Goal: Task Accomplishment & Management: Use online tool/utility

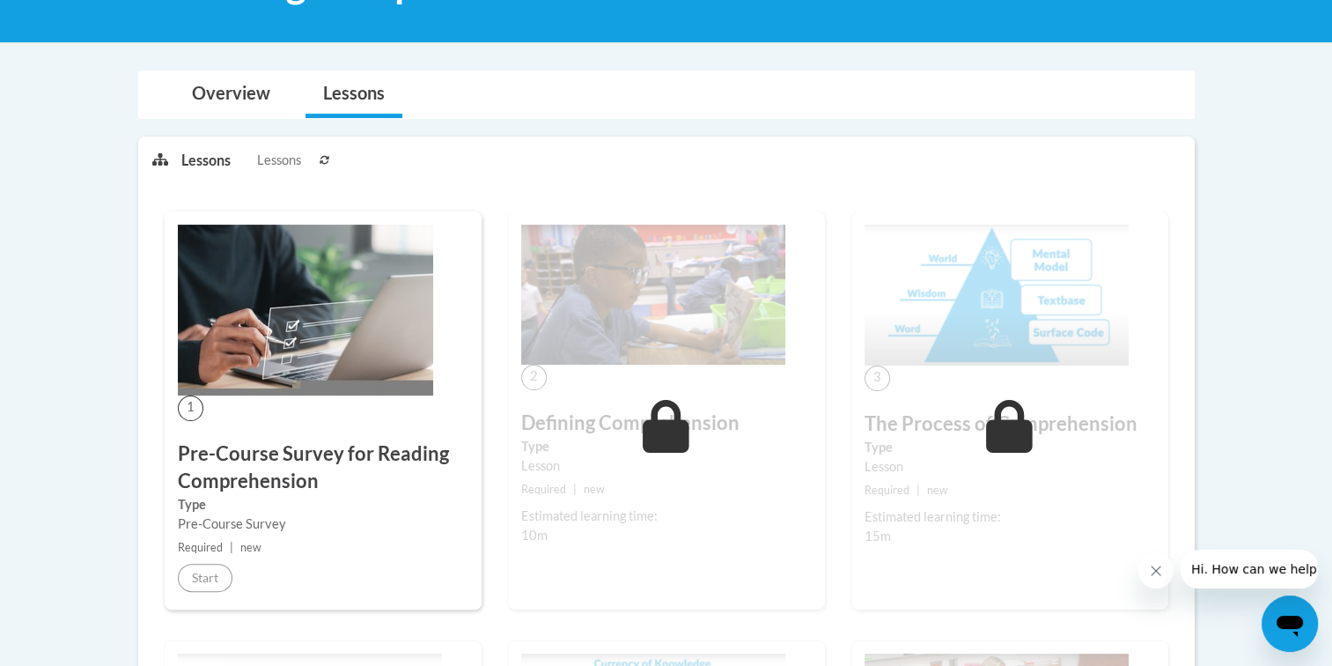
scroll to position [313, 0]
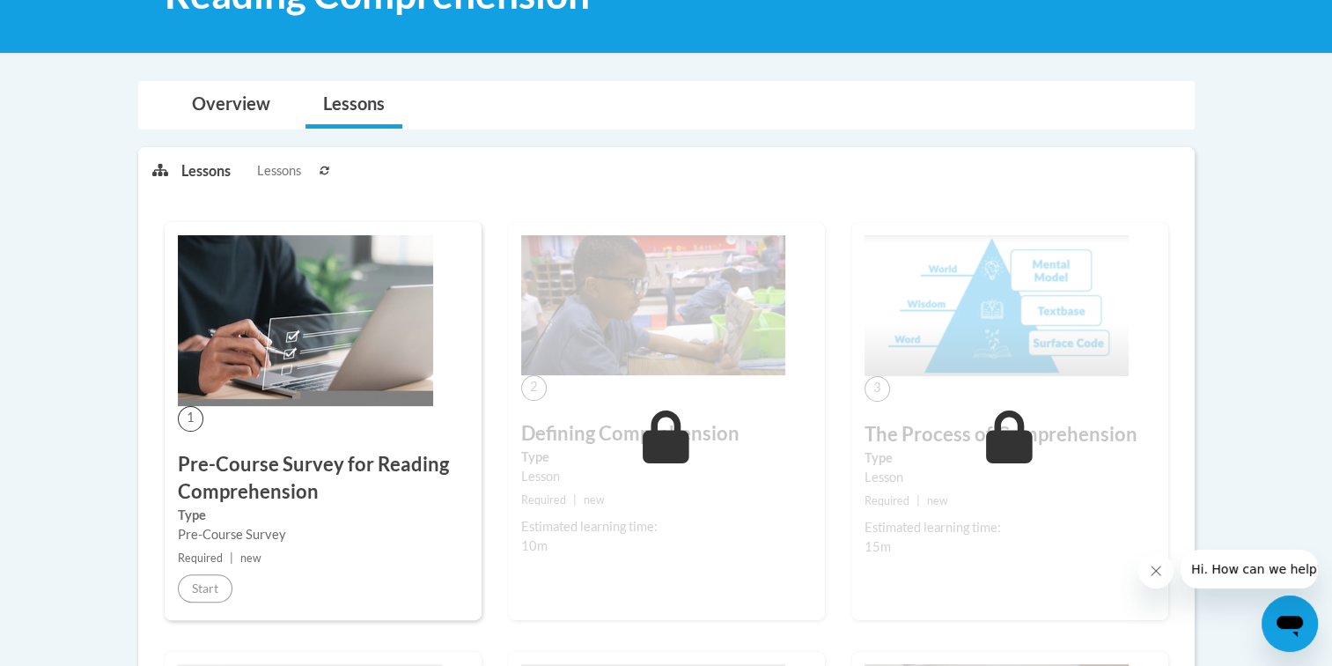
click at [651, 407] on div "2 Defining Comprehension Type Lesson Required | new Estimated learning time: 10…" at bounding box center [666, 421] width 317 height 398
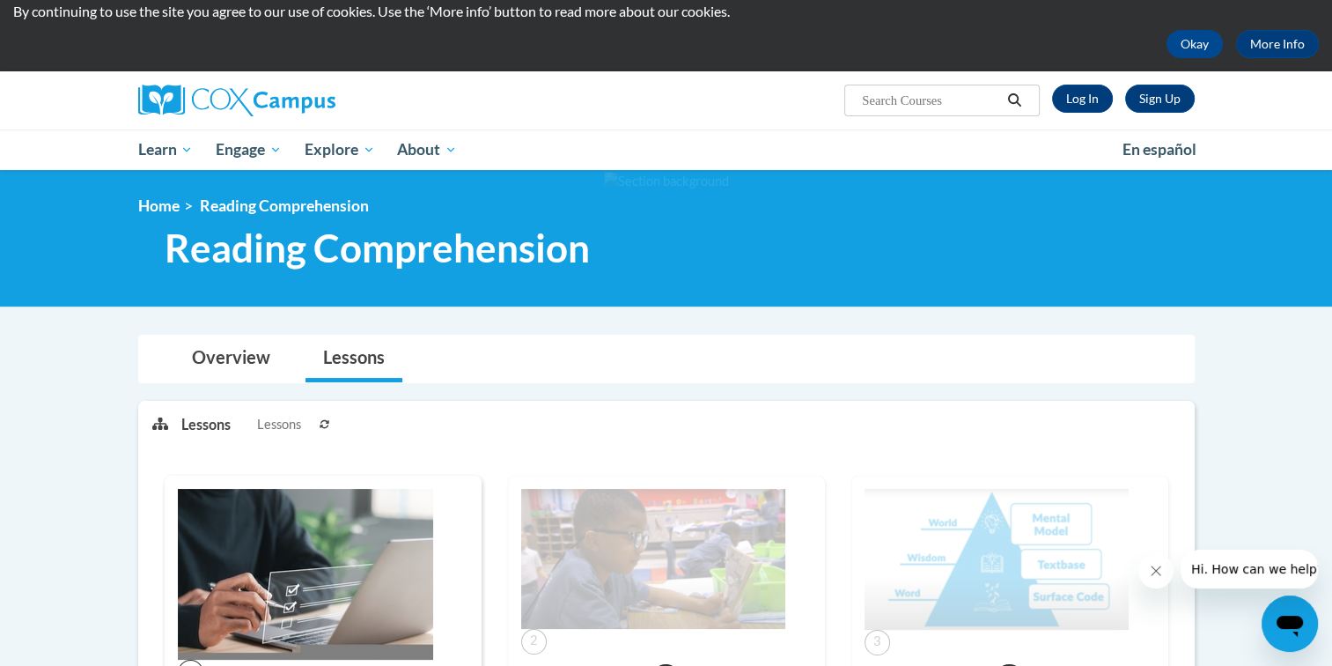
scroll to position [49, 0]
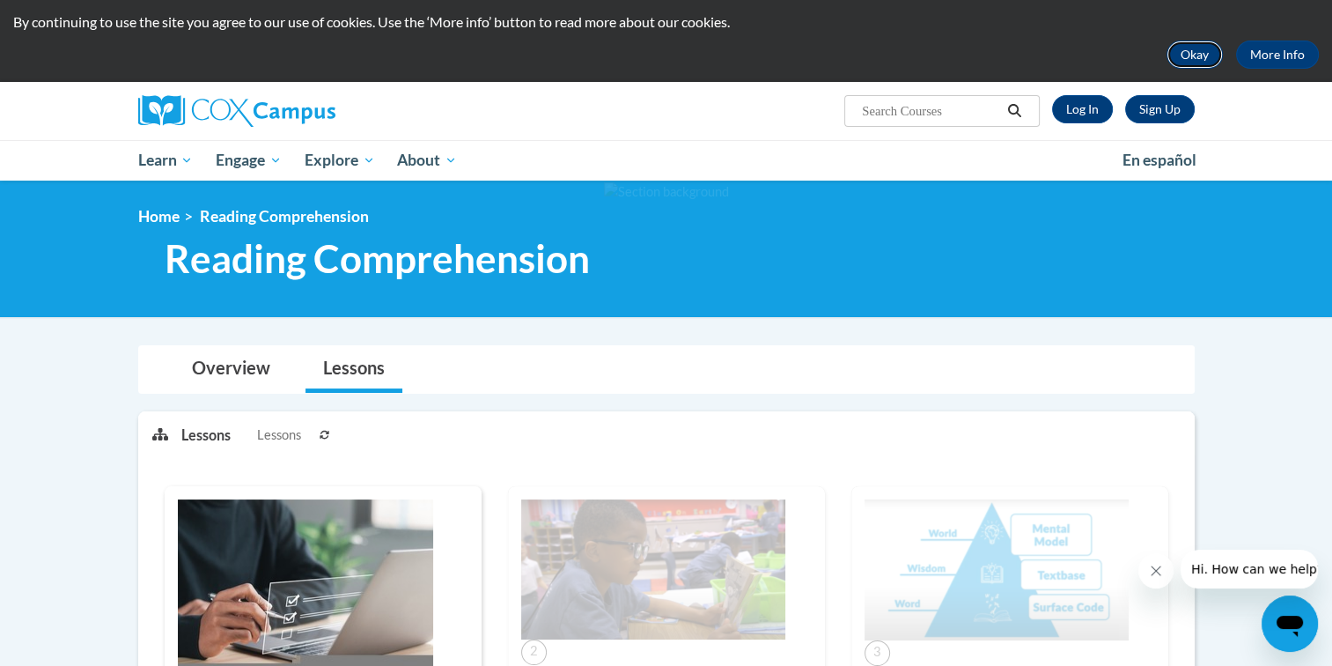
click at [1199, 51] on button "Okay" at bounding box center [1194, 54] width 56 height 28
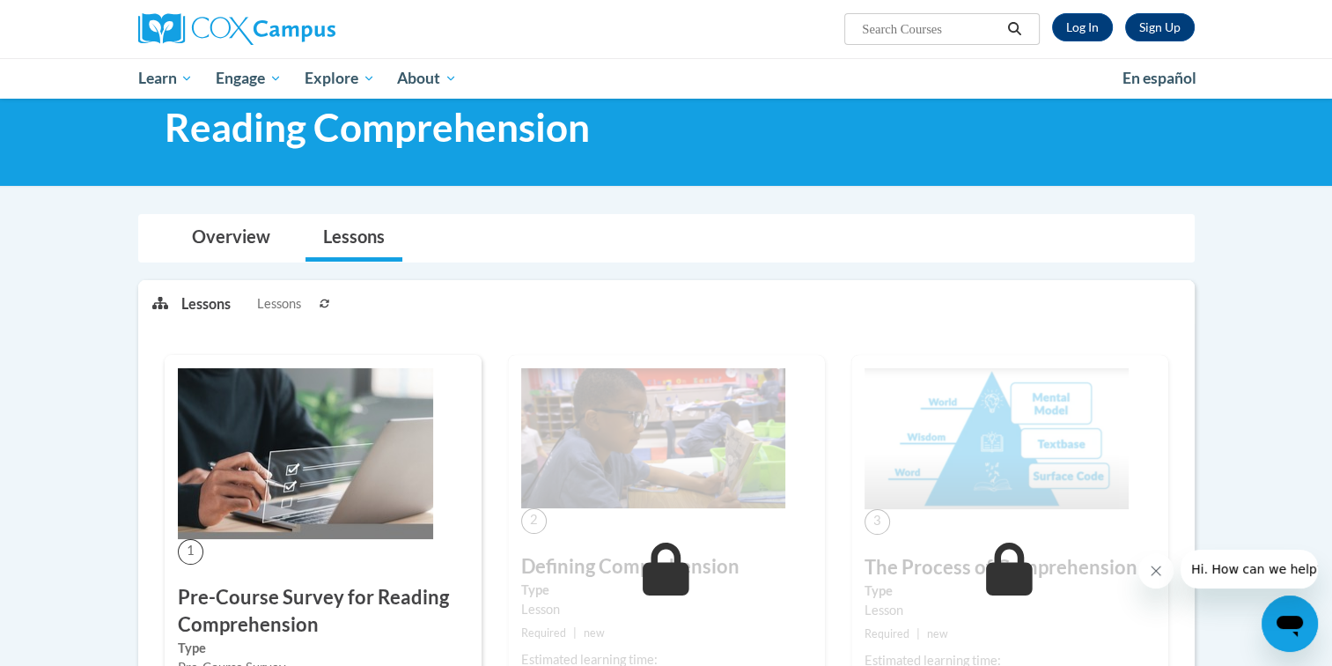
scroll to position [0, 0]
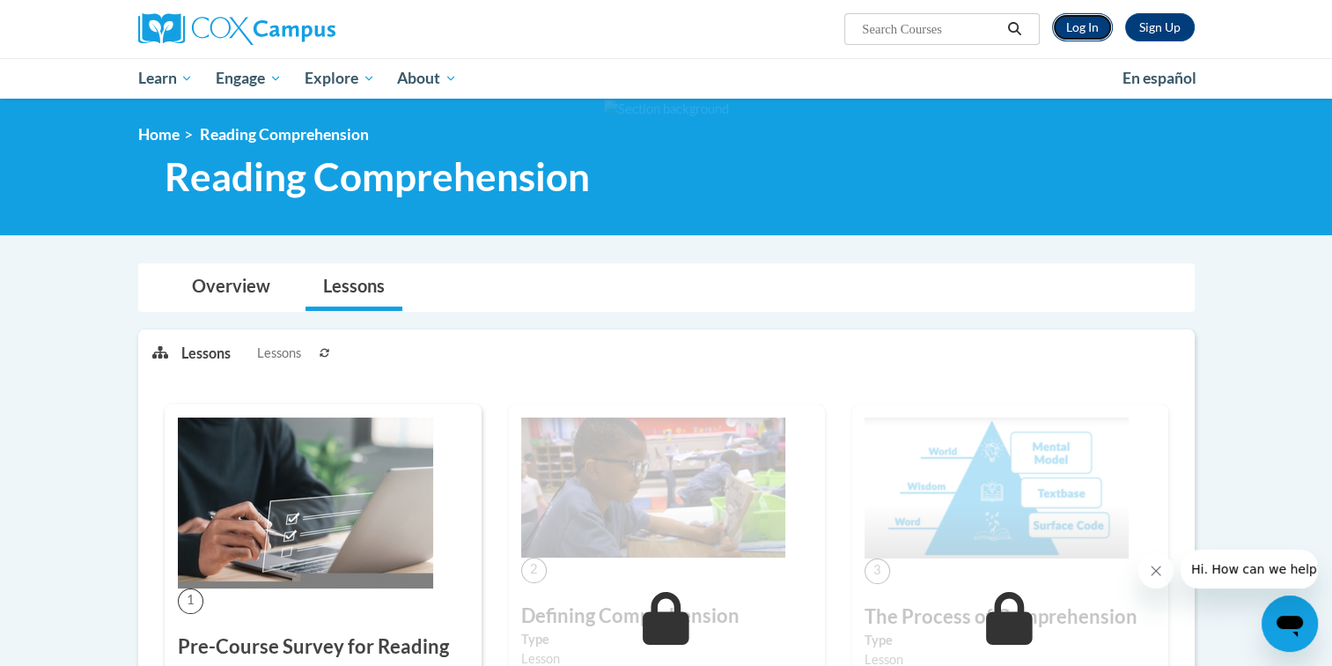
click at [1079, 26] on link "Log In" at bounding box center [1082, 27] width 61 height 28
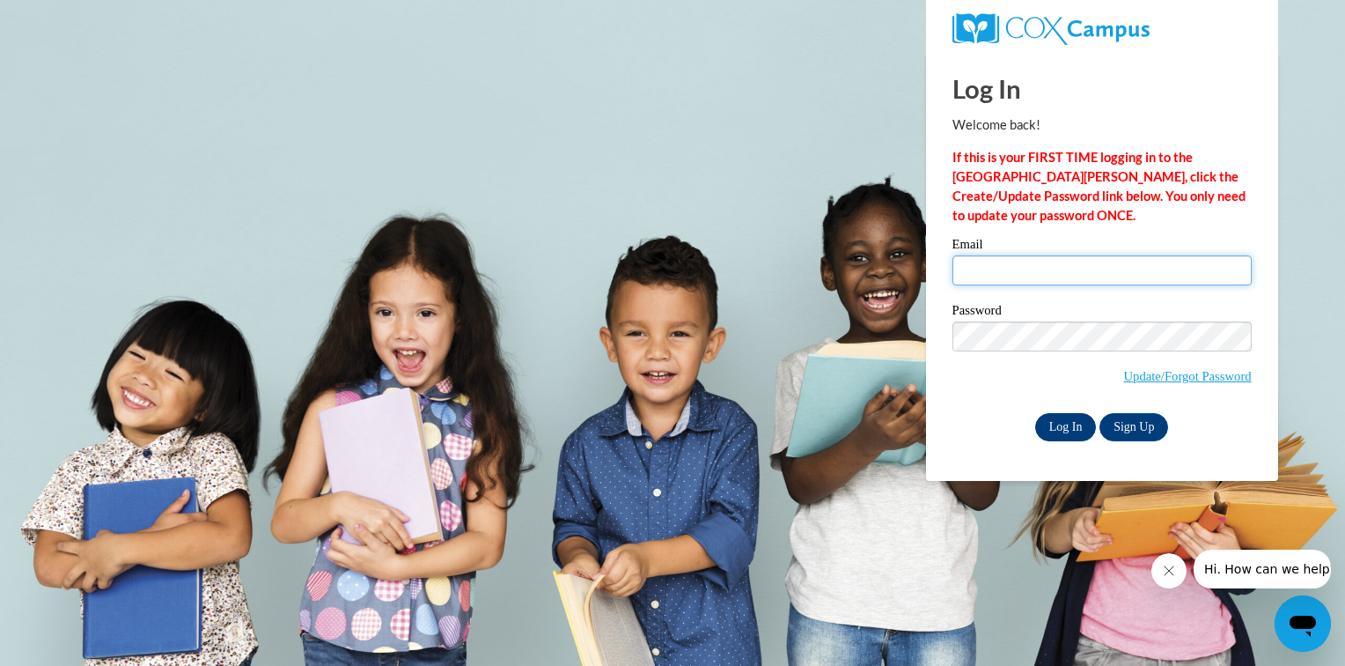
type input "lonnie.mcguire@rusd.org"
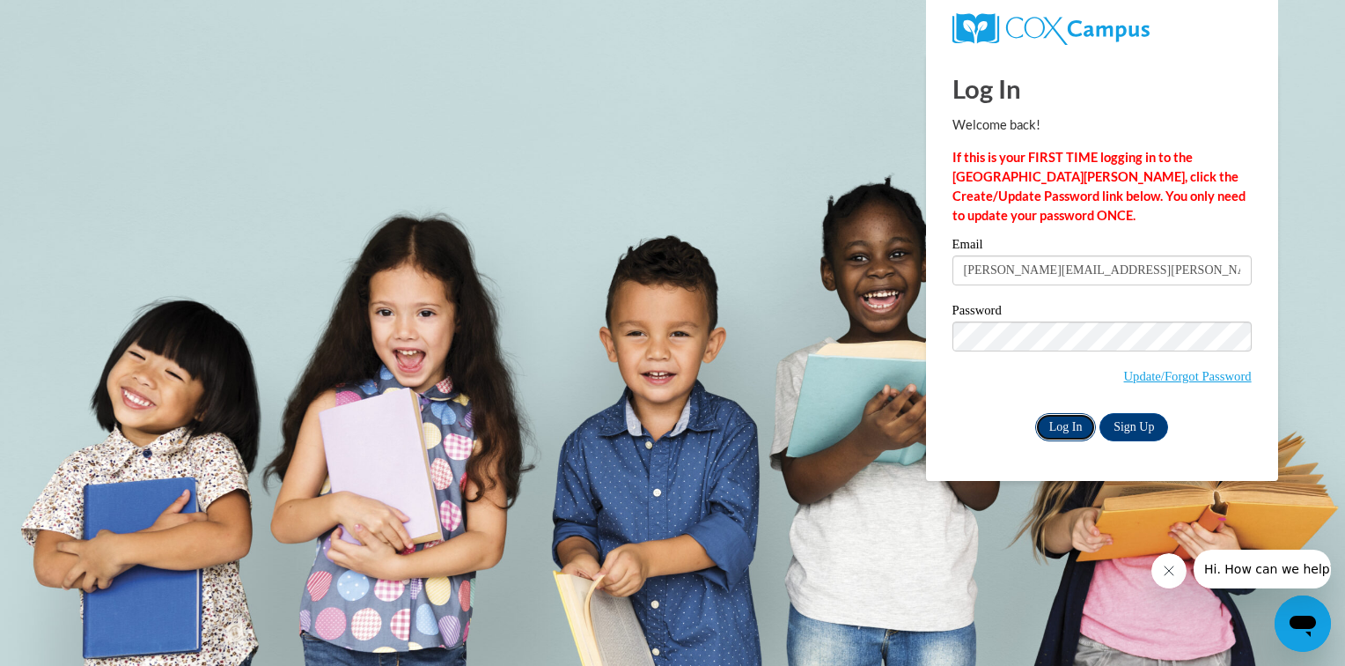
click at [1046, 422] on input "Log In" at bounding box center [1066, 427] width 62 height 28
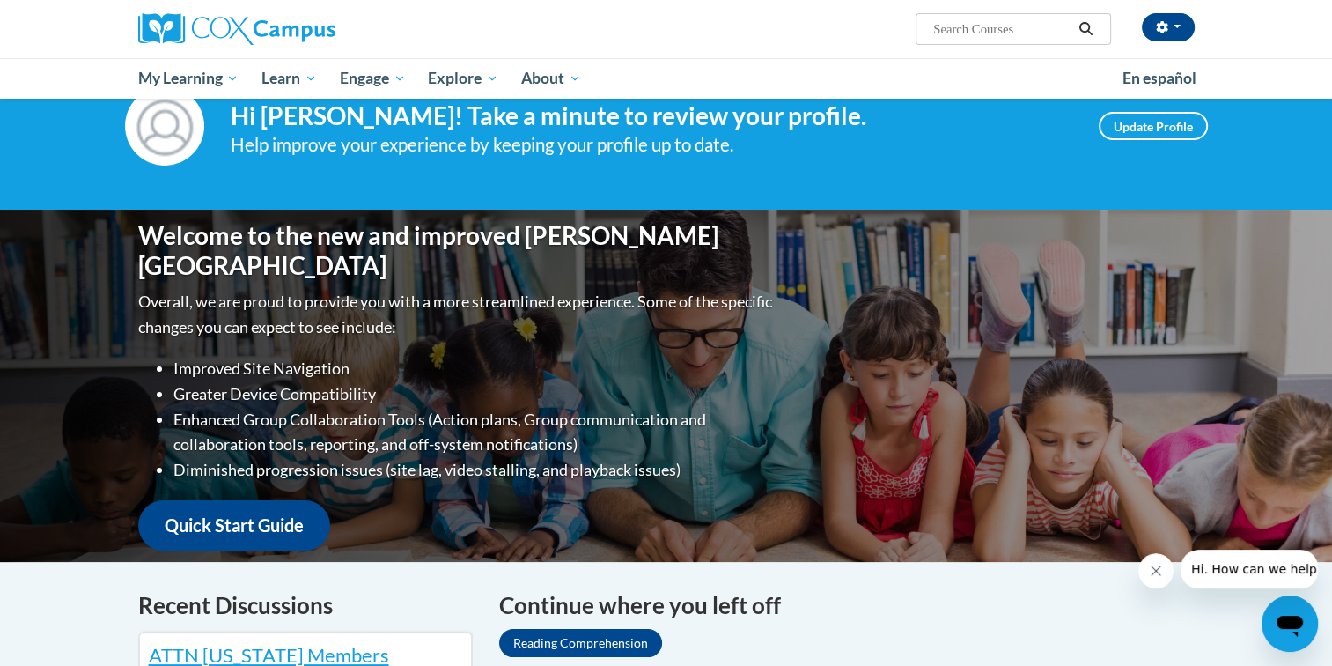
scroll to position [264, 0]
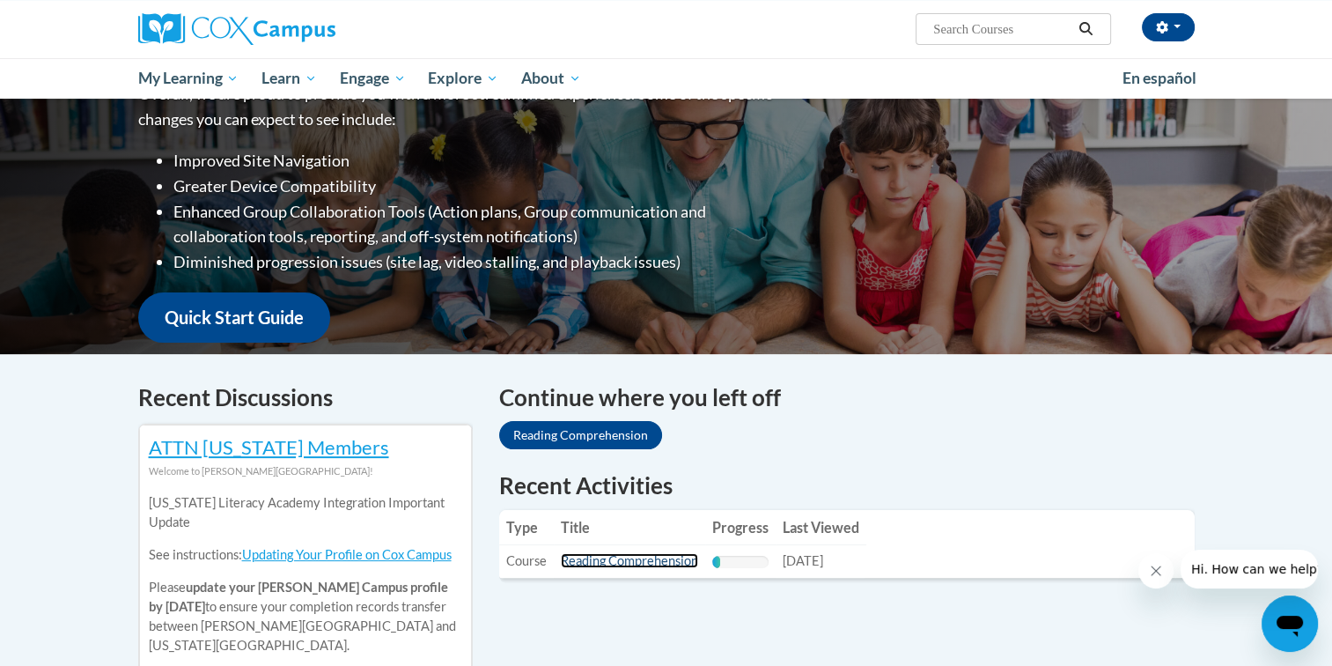
click at [651, 560] on link "Reading Comprehension" at bounding box center [629, 560] width 137 height 15
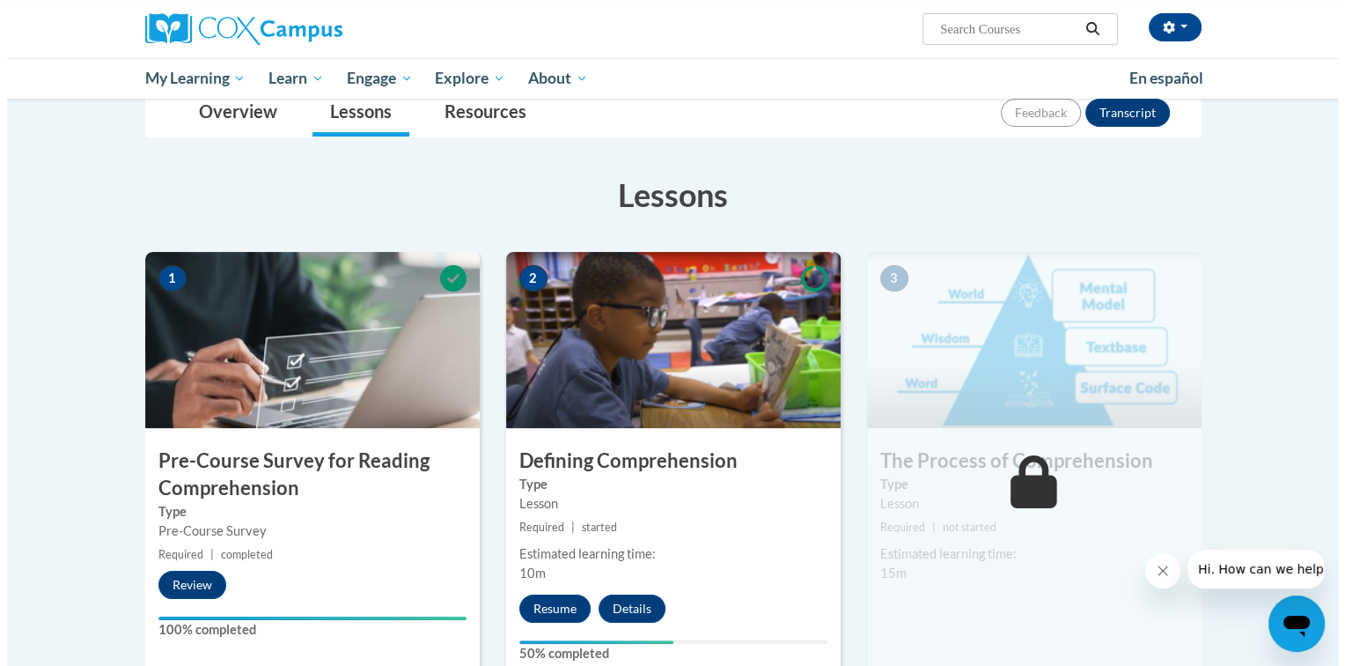
scroll to position [352, 0]
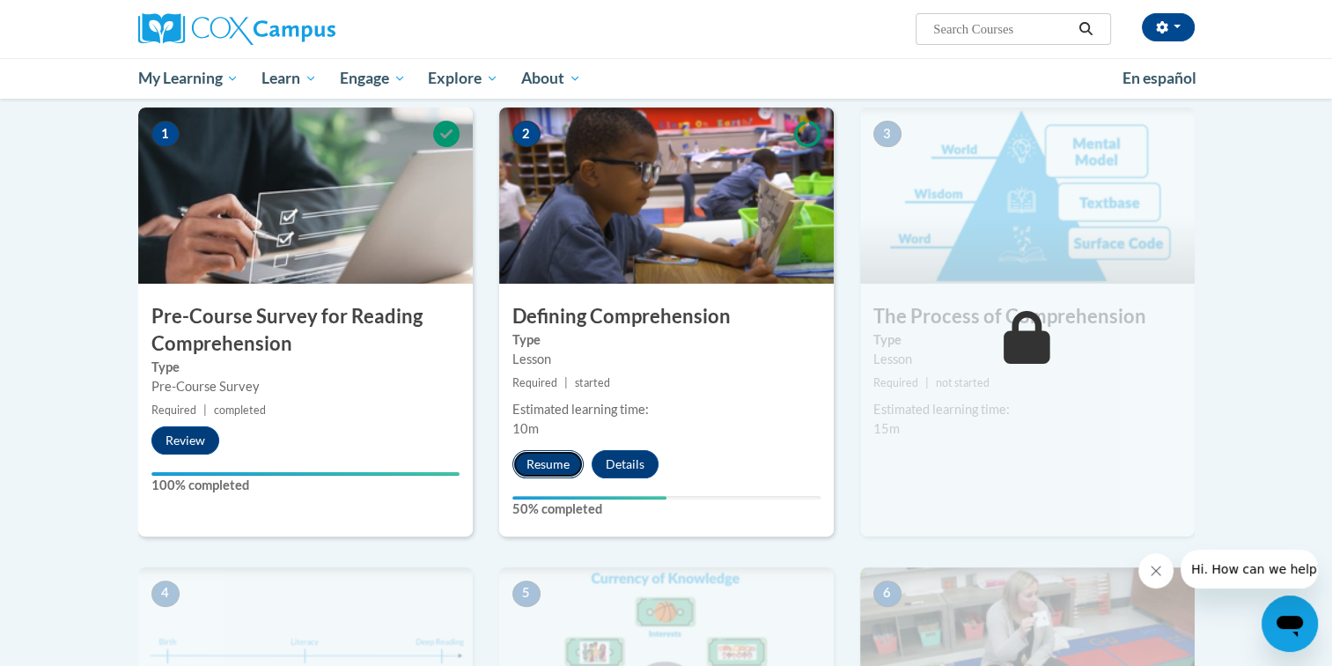
click at [548, 458] on button "Resume" at bounding box center [547, 464] width 71 height 28
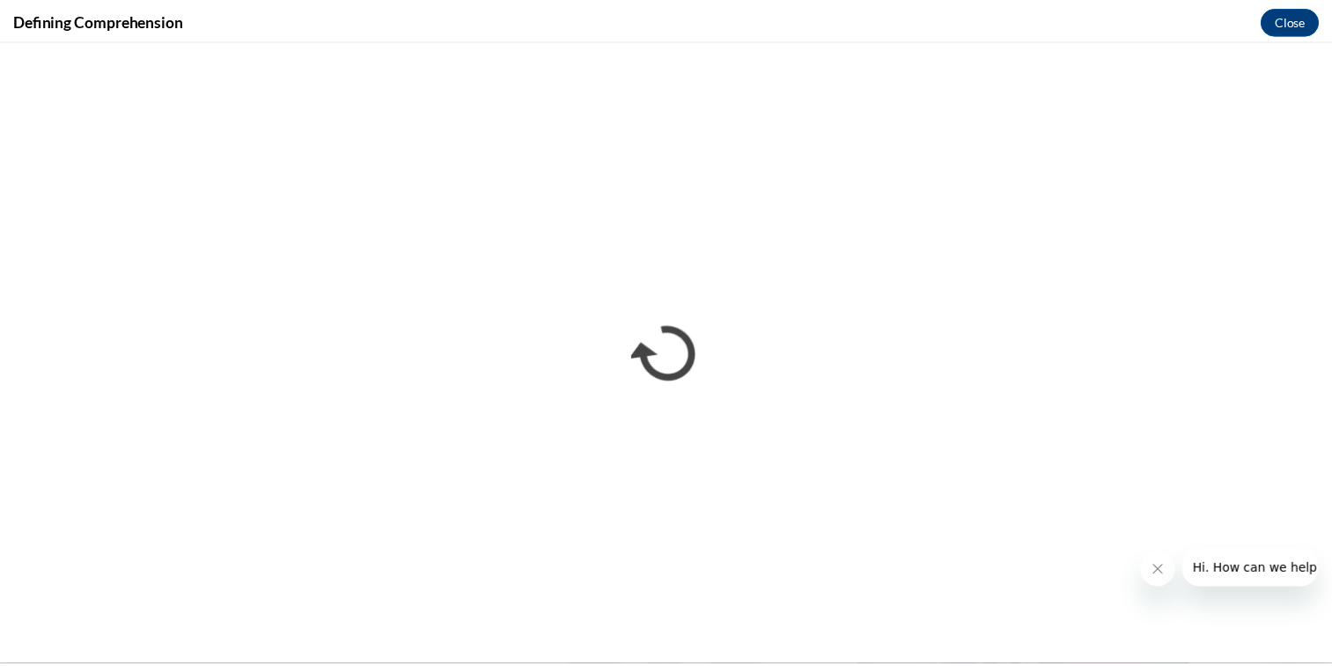
scroll to position [0, 0]
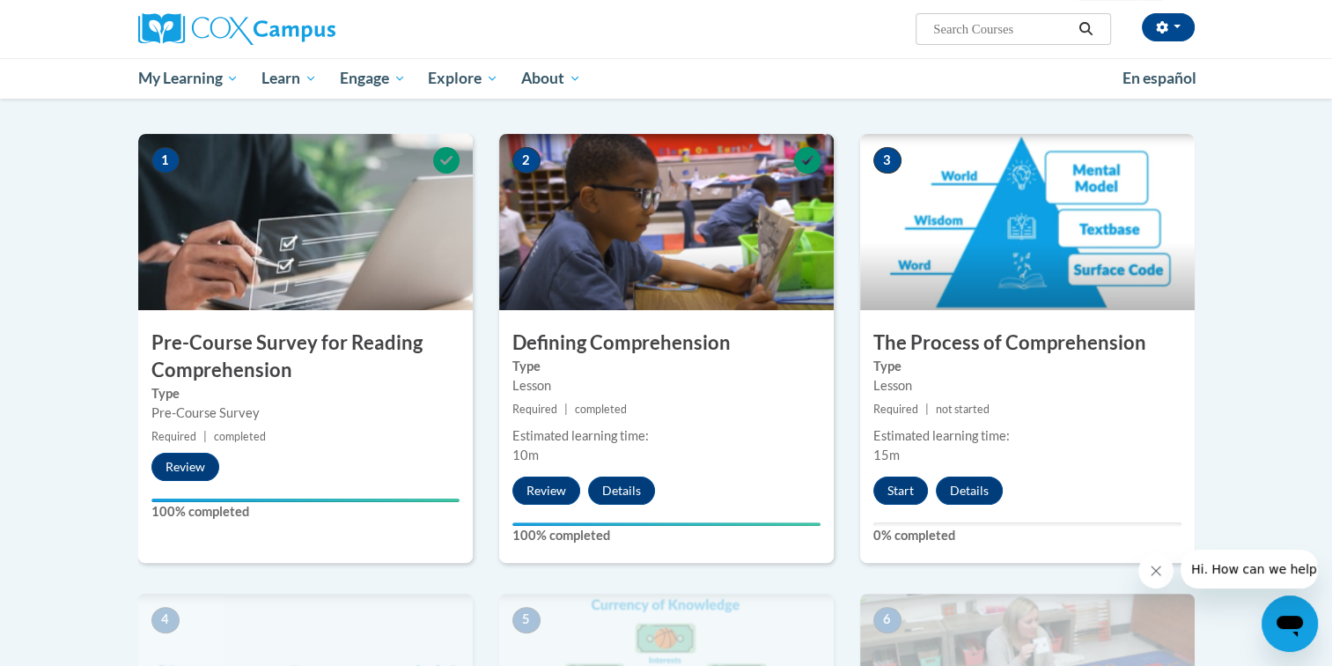
scroll to position [352, 0]
